Goal: Task Accomplishment & Management: Complete application form

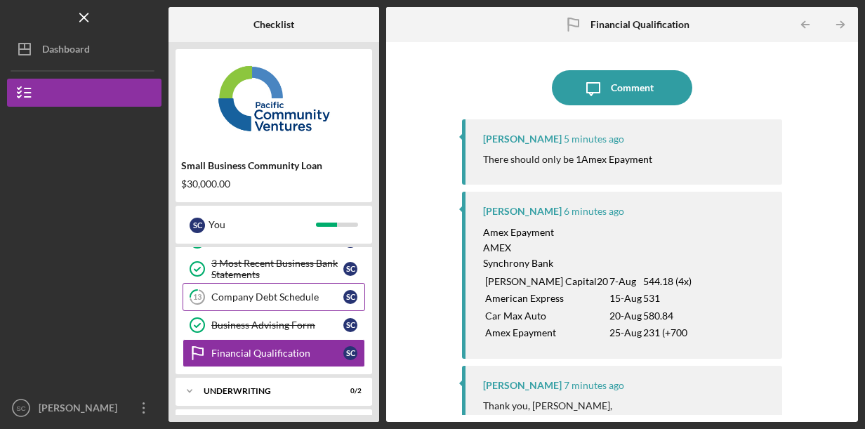
click at [306, 294] on div "Company Debt Schedule" at bounding box center [277, 296] width 132 height 11
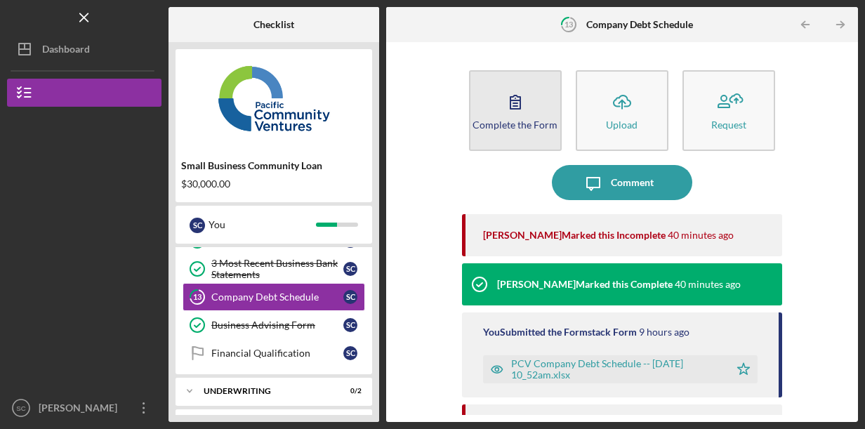
click at [534, 129] on button "Complete the Form Form" at bounding box center [515, 110] width 93 height 81
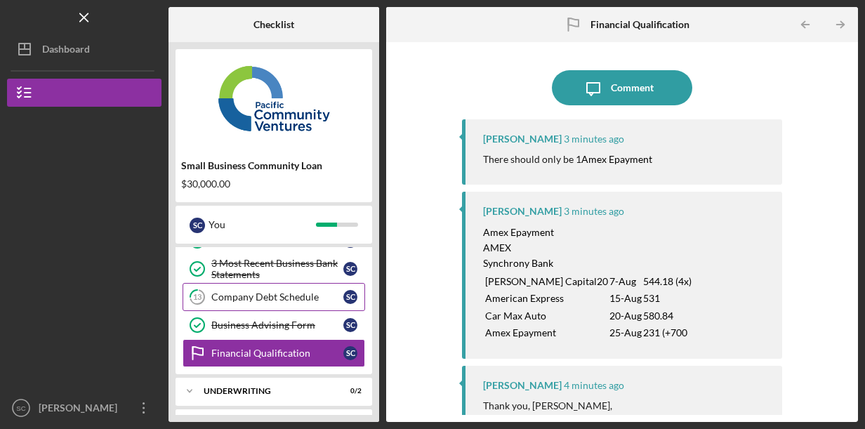
click at [299, 295] on div "Company Debt Schedule" at bounding box center [277, 296] width 132 height 11
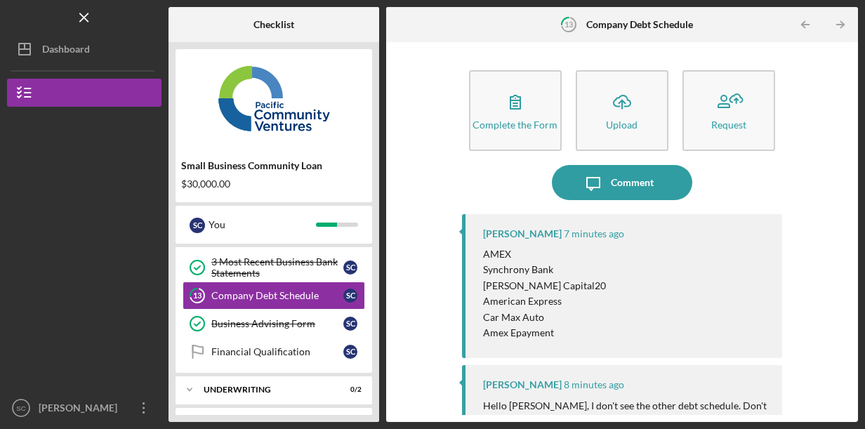
scroll to position [273, 0]
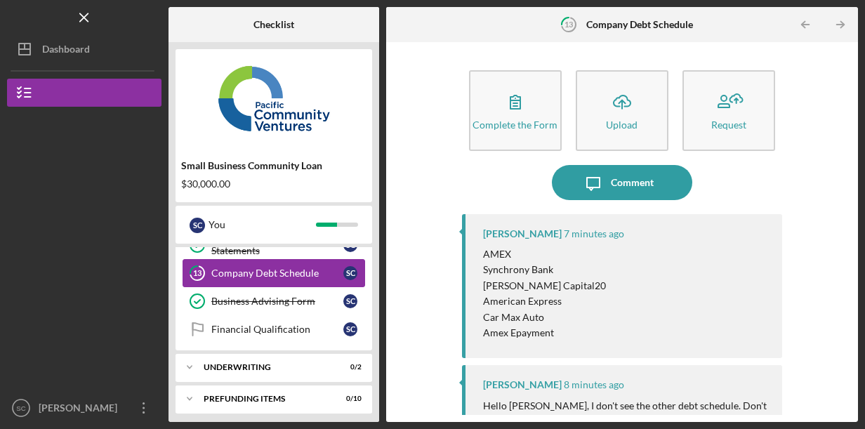
click at [299, 267] on div "Company Debt Schedule" at bounding box center [277, 272] width 132 height 11
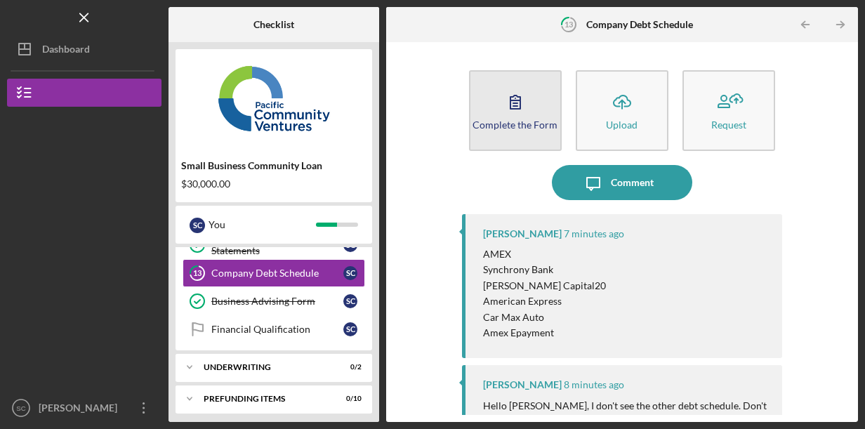
click at [503, 130] on button "Complete the Form Form" at bounding box center [515, 110] width 93 height 81
click at [484, 110] on button "Complete the Form Form" at bounding box center [515, 110] width 93 height 81
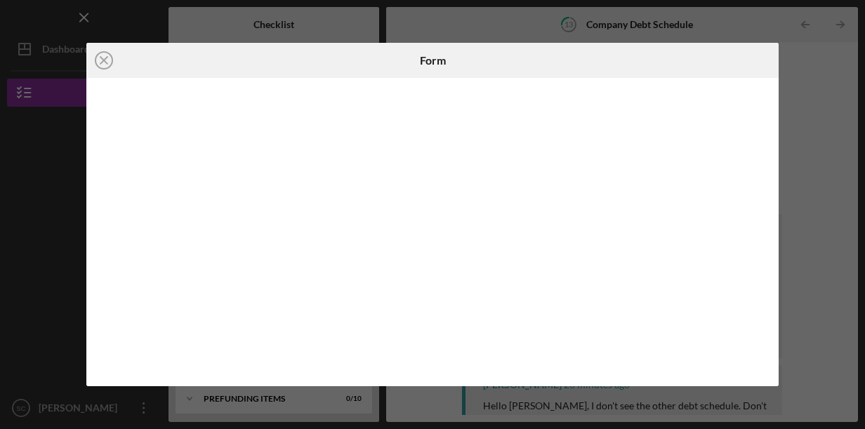
click at [800, 60] on div "Icon/Close Form" at bounding box center [432, 214] width 865 height 429
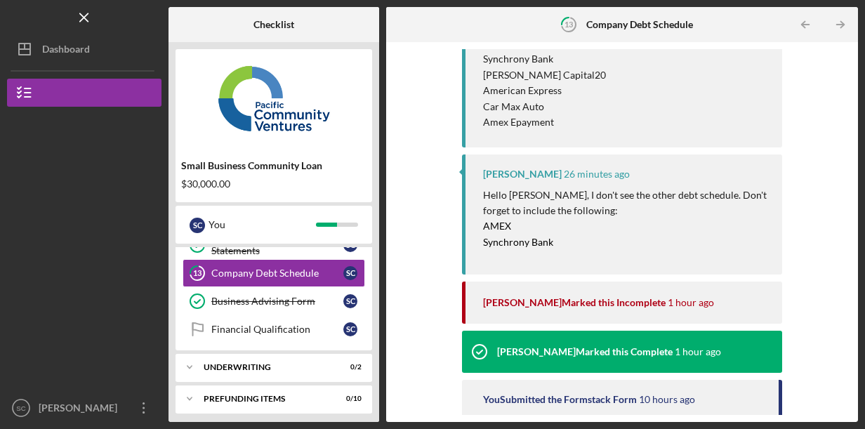
scroll to position [421, 0]
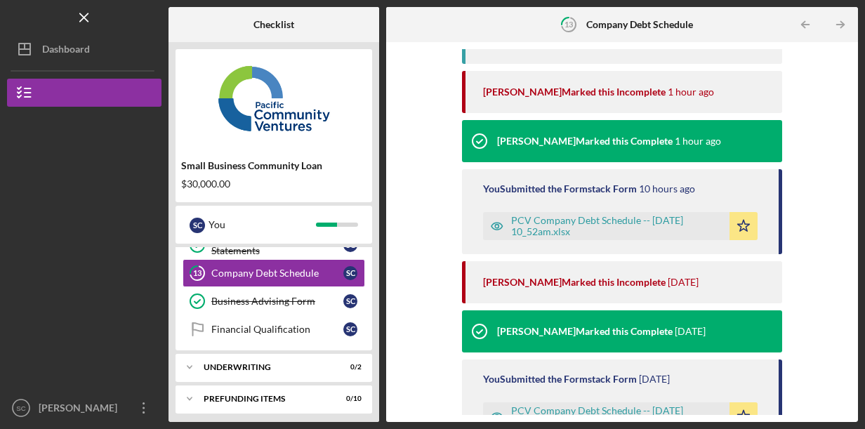
click at [553, 225] on div "PCV Company Debt Schedule -- [DATE] 10_52am.xlsx" at bounding box center [616, 226] width 211 height 22
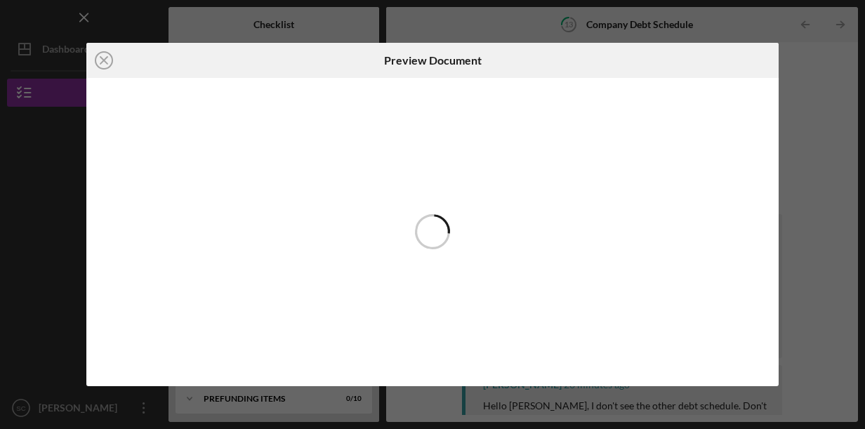
scroll to position [415, 0]
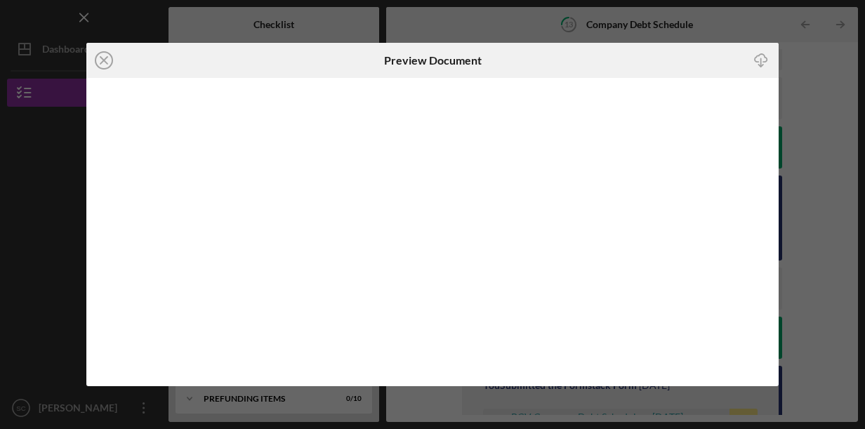
click at [817, 114] on div "Icon/Close Preview Document Icon/Download" at bounding box center [432, 214] width 865 height 429
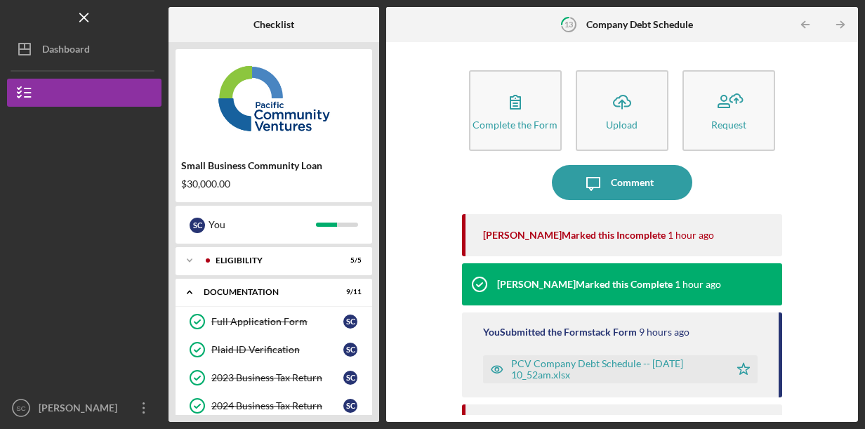
scroll to position [273, 0]
